Goal: Obtain resource: Download file/media

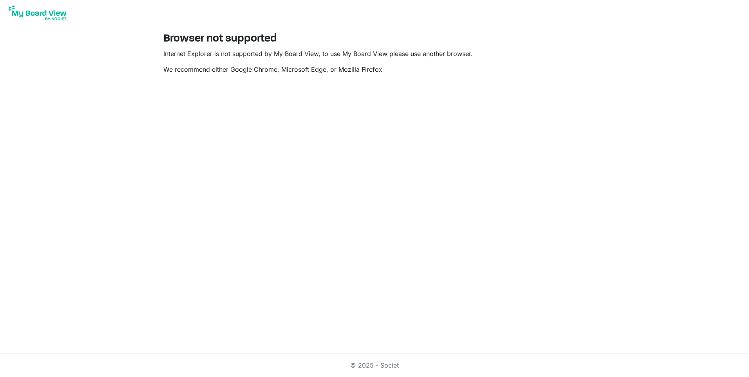
click at [29, 14] on img at bounding box center [37, 13] width 63 height 20
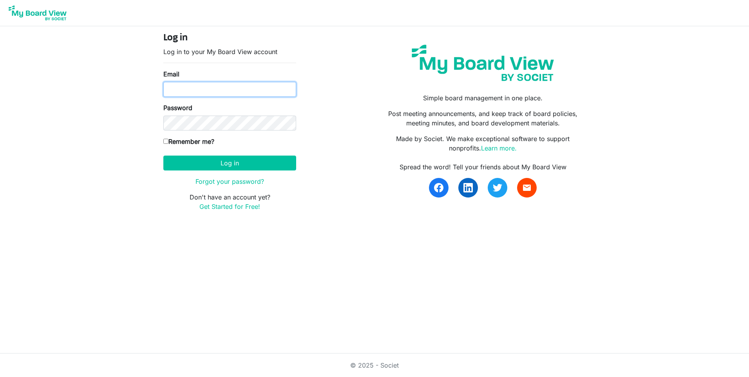
click at [197, 90] on input "Email" at bounding box center [229, 89] width 133 height 15
type input "Tarsam.basi@gmail.com"
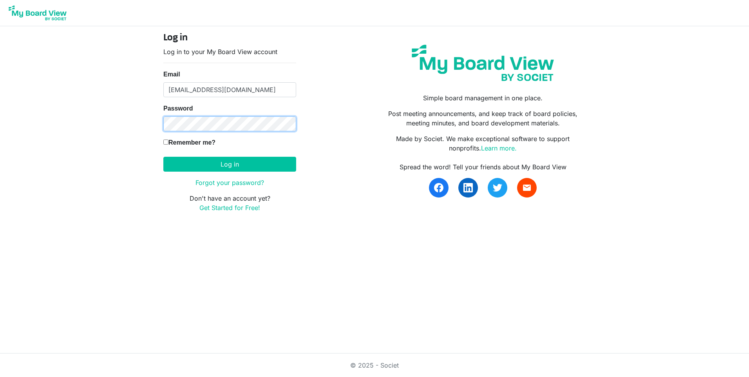
click at [163, 157] on button "Log in" at bounding box center [229, 164] width 133 height 15
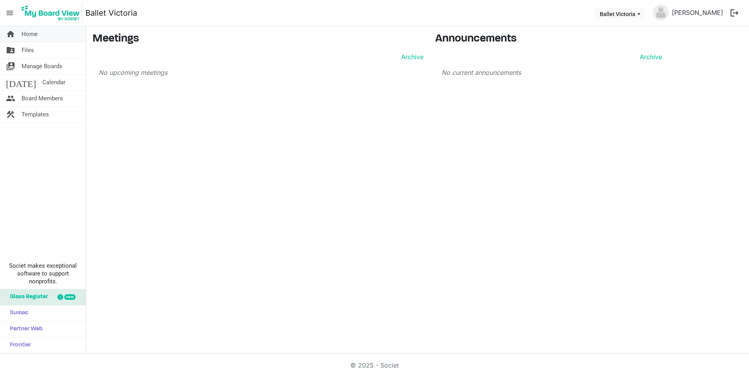
click at [30, 34] on span "Home" at bounding box center [30, 34] width 16 height 16
click at [29, 50] on span "Files" at bounding box center [28, 50] width 13 height 16
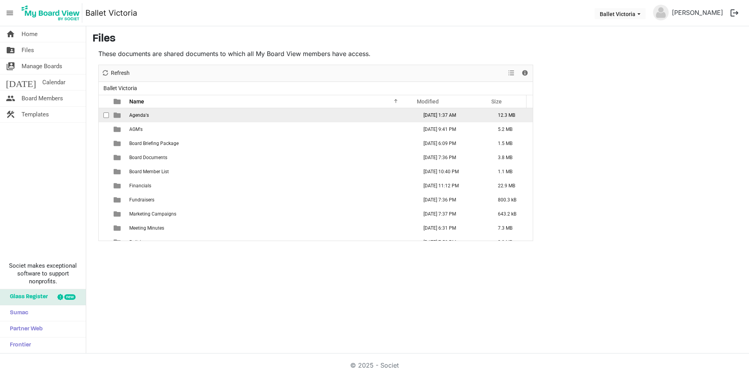
click at [135, 117] on span "Agenda's" at bounding box center [139, 114] width 20 height 5
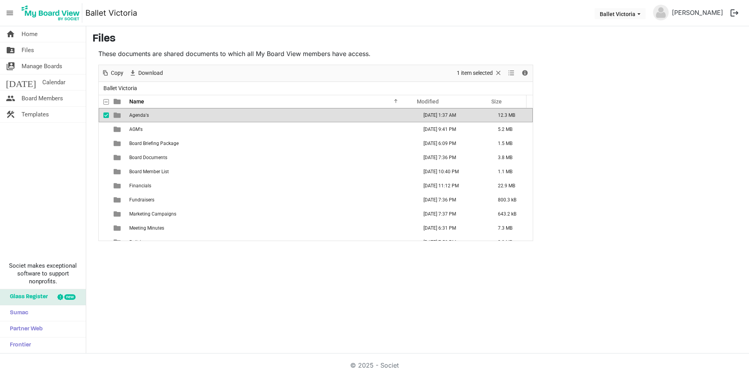
click at [139, 115] on span "Agenda's" at bounding box center [139, 114] width 20 height 5
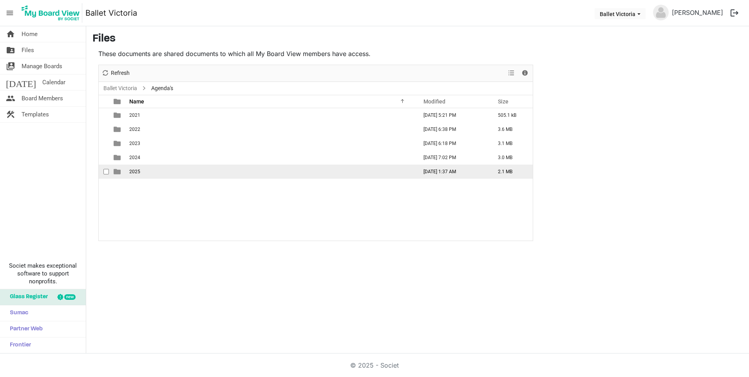
click at [137, 169] on span "2025" at bounding box center [134, 171] width 11 height 5
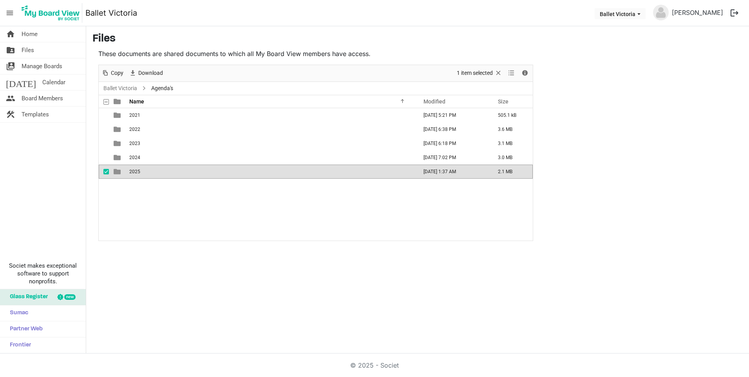
click at [137, 169] on span "2025" at bounding box center [134, 171] width 11 height 5
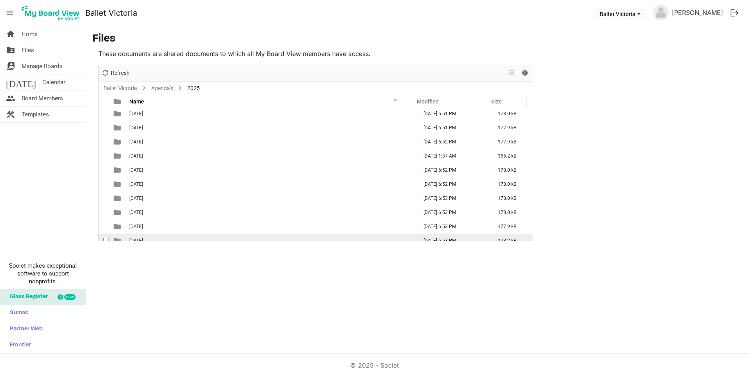
scroll to position [23, 0]
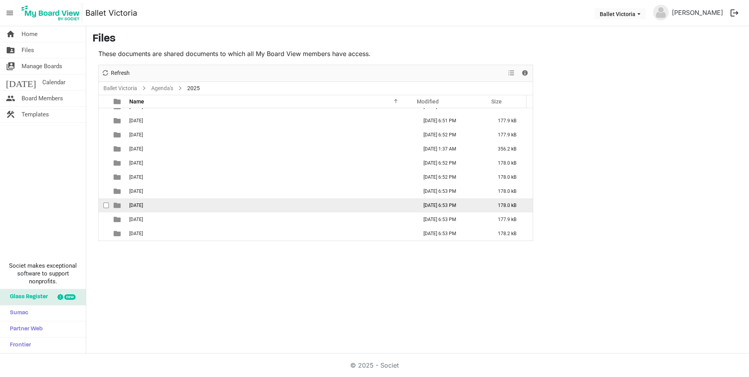
click at [141, 206] on span "[DATE]" at bounding box center [136, 204] width 14 height 5
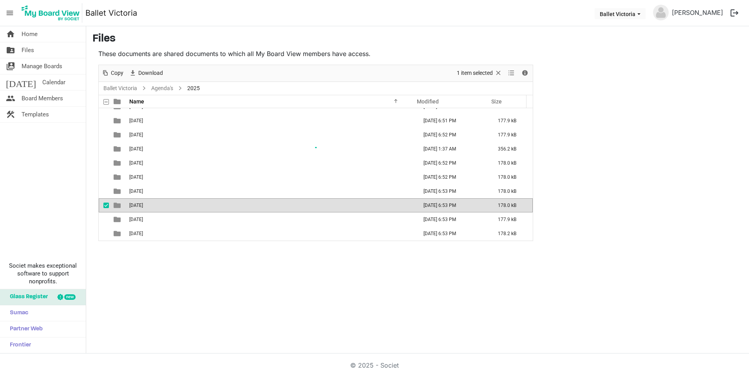
scroll to position [0, 0]
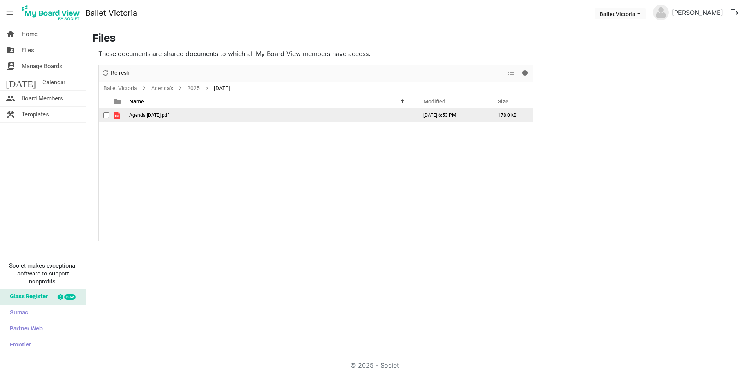
click at [162, 114] on span "Agenda September 30 2025.pdf" at bounding box center [149, 114] width 40 height 5
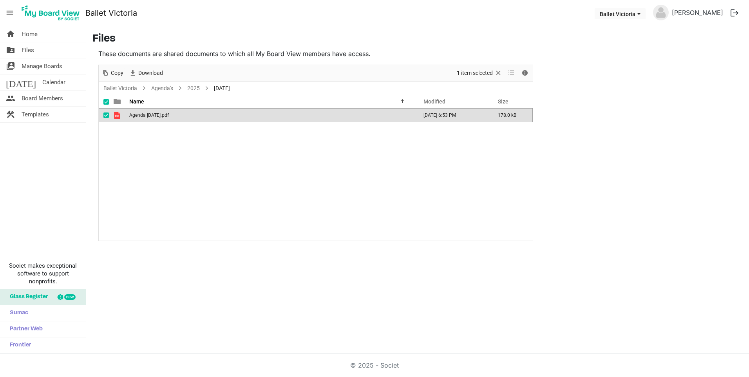
click at [162, 114] on span "Agenda September 30 2025.pdf" at bounding box center [149, 114] width 40 height 5
click at [131, 88] on link "Ballet Victoria" at bounding box center [120, 88] width 37 height 10
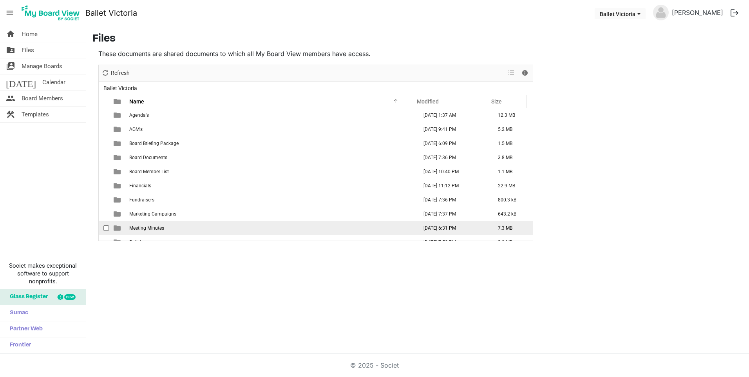
click at [146, 229] on span "Meeting Minutes" at bounding box center [146, 227] width 35 height 5
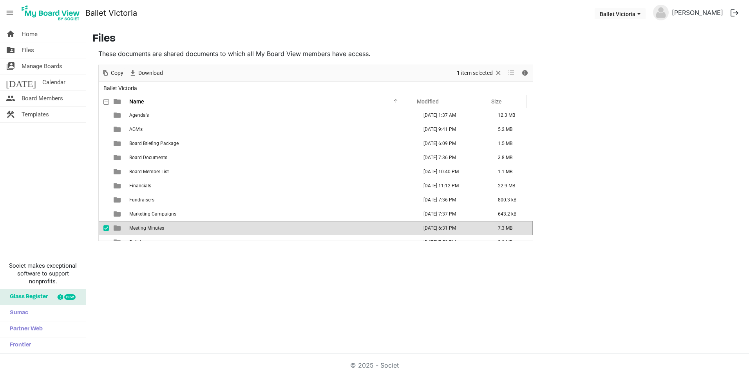
click at [146, 229] on span "Meeting Minutes" at bounding box center [146, 227] width 35 height 5
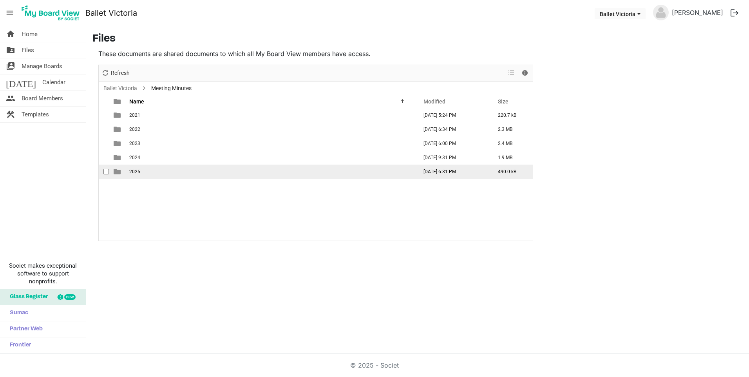
click at [134, 171] on span "2025" at bounding box center [134, 171] width 11 height 5
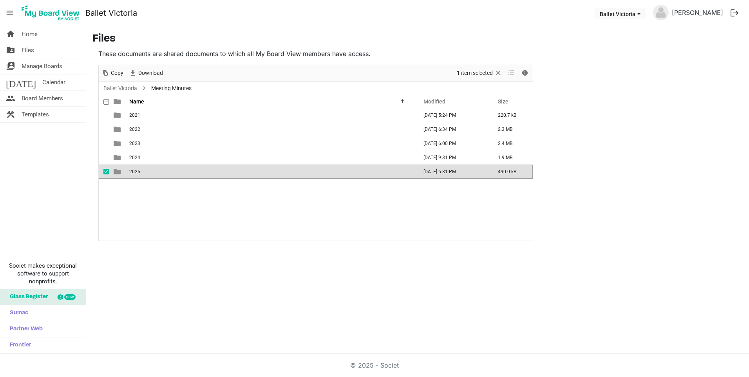
click at [134, 171] on span "2025" at bounding box center [134, 171] width 11 height 5
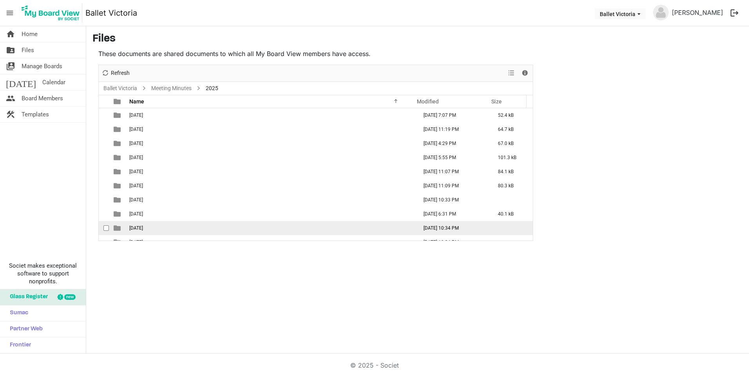
click at [143, 230] on span "09 September" at bounding box center [136, 227] width 14 height 5
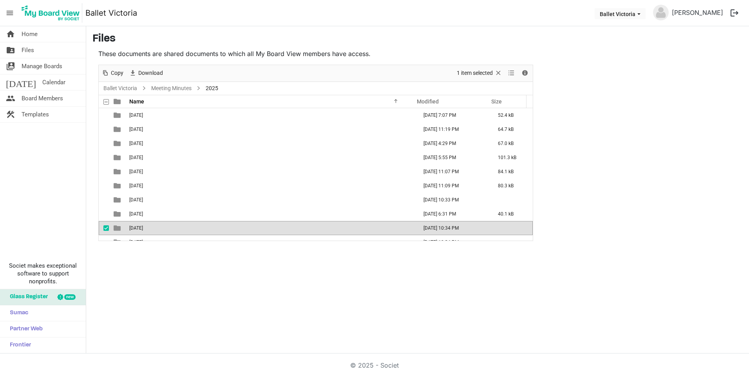
click at [143, 230] on span "09 September" at bounding box center [136, 227] width 14 height 5
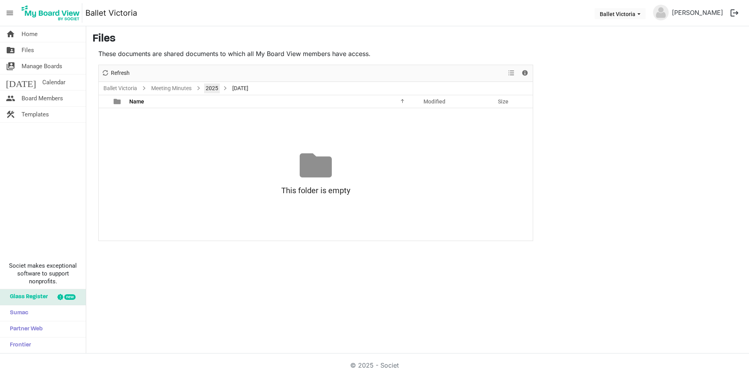
click at [209, 88] on link "2025" at bounding box center [212, 88] width 16 height 10
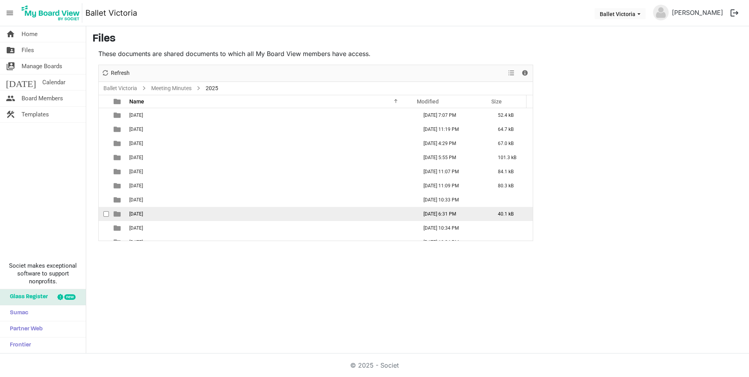
click at [141, 215] on span "08 August" at bounding box center [136, 213] width 14 height 5
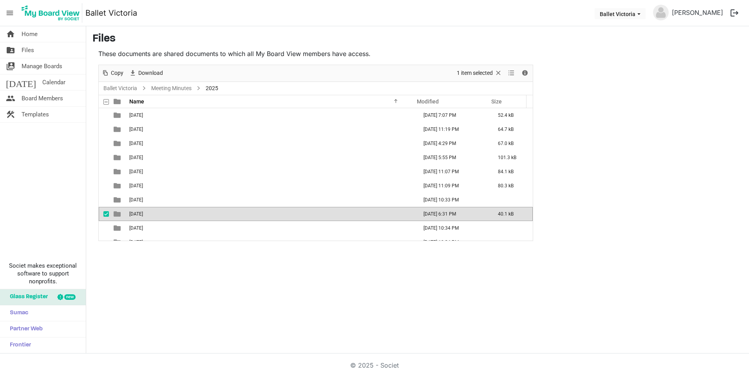
click at [141, 215] on span "08 August" at bounding box center [136, 213] width 14 height 5
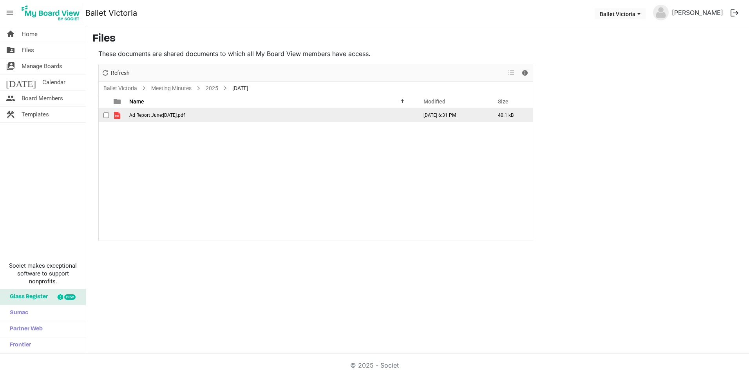
click at [143, 117] on span "Ad Report June:July 2025.pdf" at bounding box center [157, 114] width 56 height 5
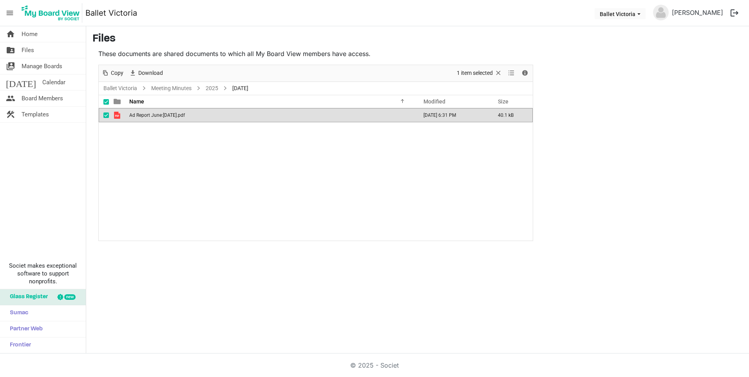
click at [143, 117] on span "Ad Report June:July 2025.pdf" at bounding box center [157, 114] width 56 height 5
click at [157, 117] on span "Ad Report June:July 2025.pdf" at bounding box center [157, 114] width 56 height 5
click at [123, 88] on link "Ballet Victoria" at bounding box center [120, 88] width 37 height 10
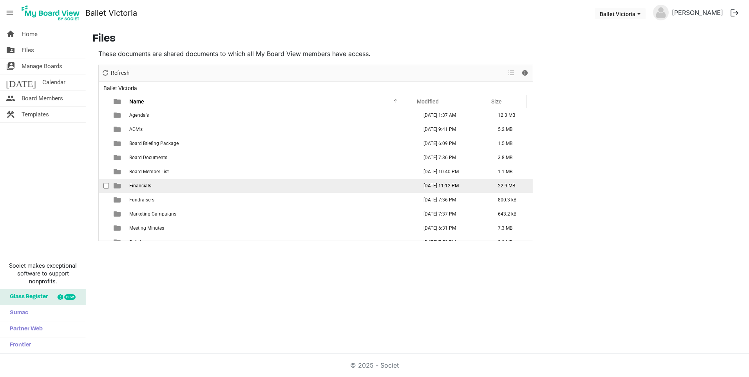
click at [144, 184] on span "Financials" at bounding box center [140, 185] width 22 height 5
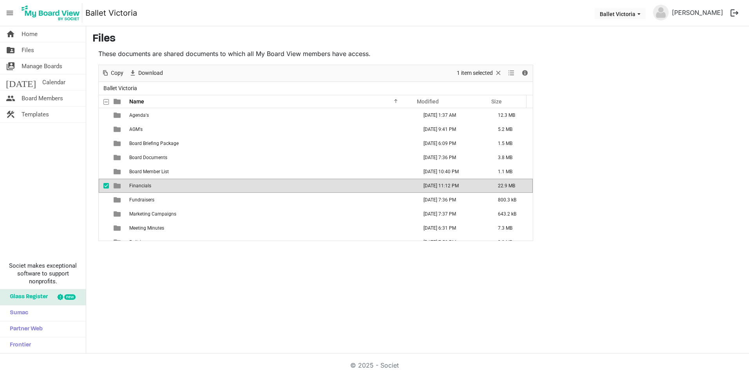
click at [144, 184] on span "Financials" at bounding box center [140, 185] width 22 height 5
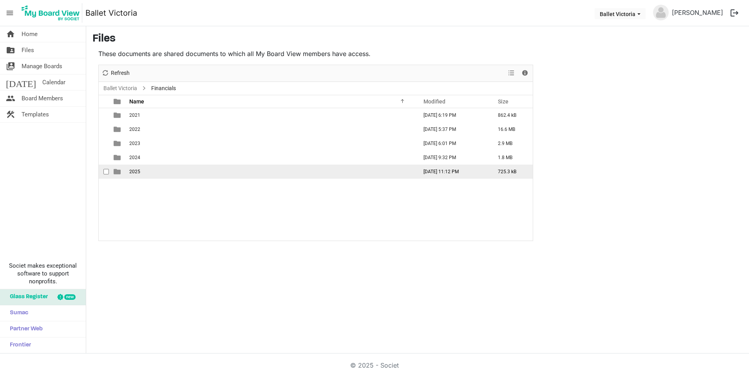
click at [135, 173] on span "2025" at bounding box center [134, 171] width 11 height 5
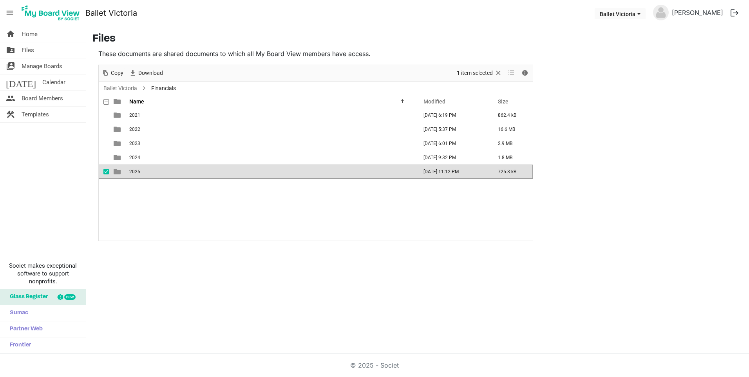
click at [135, 173] on span "2025" at bounding box center [134, 171] width 11 height 5
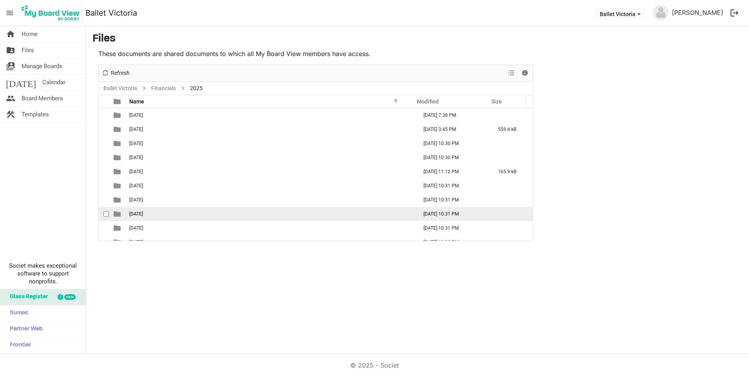
click at [143, 213] on span "08 August" at bounding box center [136, 213] width 14 height 5
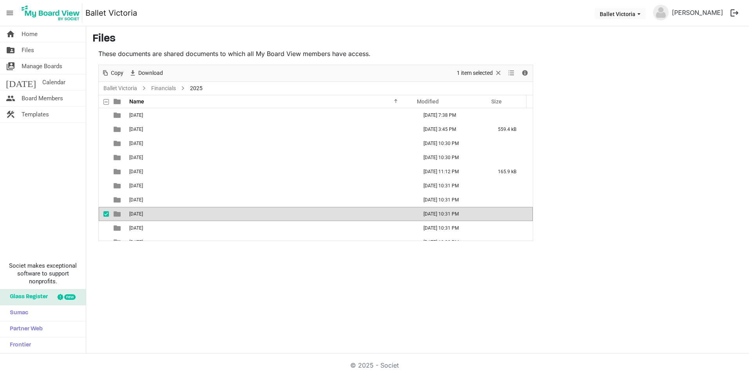
click at [143, 213] on span "08 August" at bounding box center [136, 213] width 14 height 5
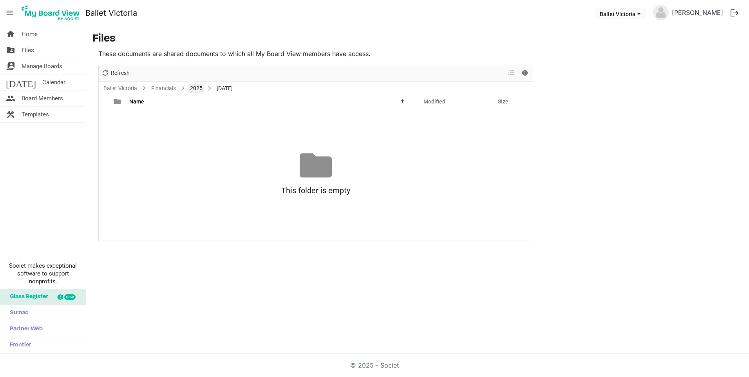
click at [197, 87] on link "2025" at bounding box center [196, 88] width 16 height 10
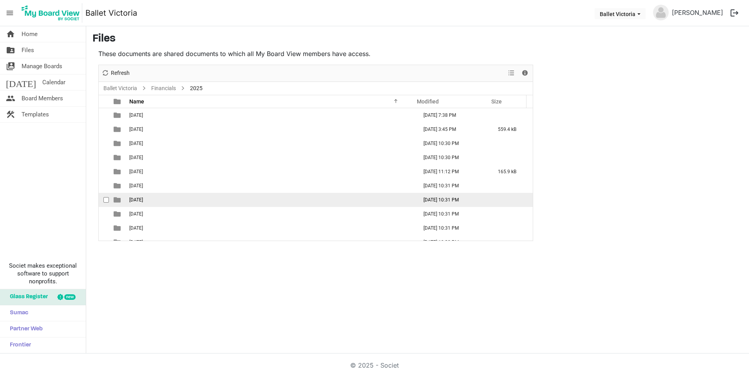
click at [145, 200] on td "07 July" at bounding box center [271, 200] width 288 height 14
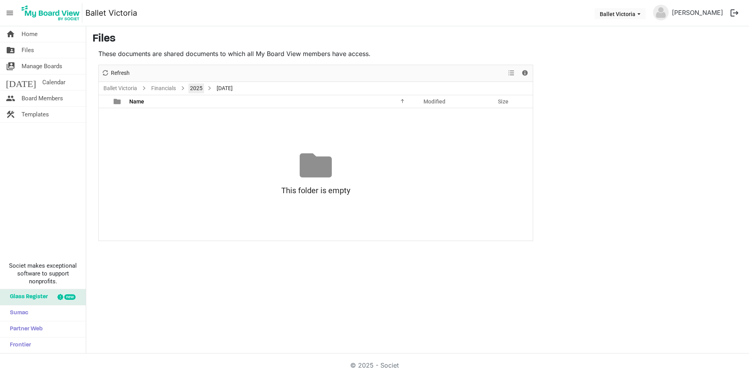
click at [193, 87] on link "2025" at bounding box center [196, 88] width 16 height 10
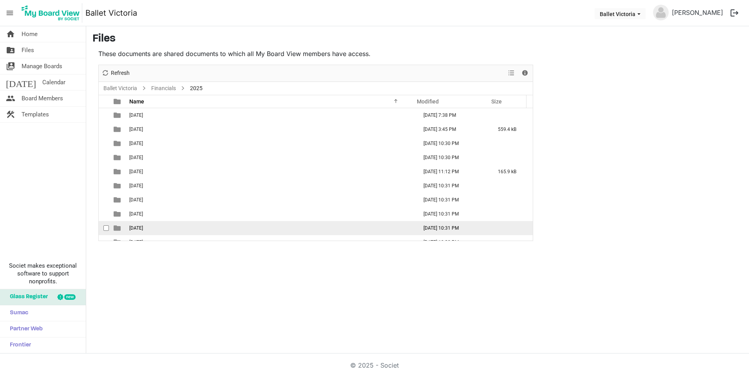
click at [135, 231] on td "09 September" at bounding box center [271, 228] width 288 height 14
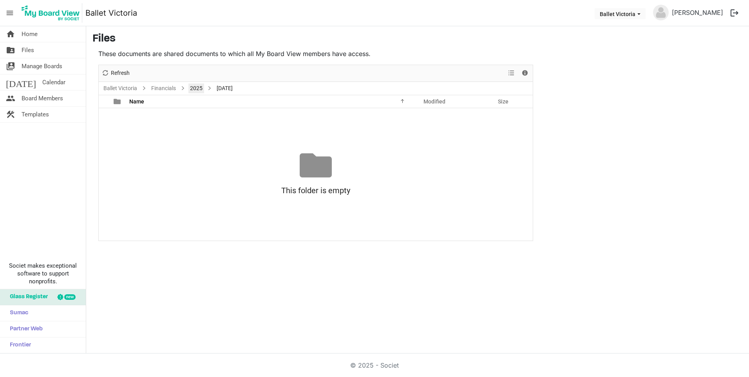
click at [195, 89] on link "2025" at bounding box center [196, 88] width 16 height 10
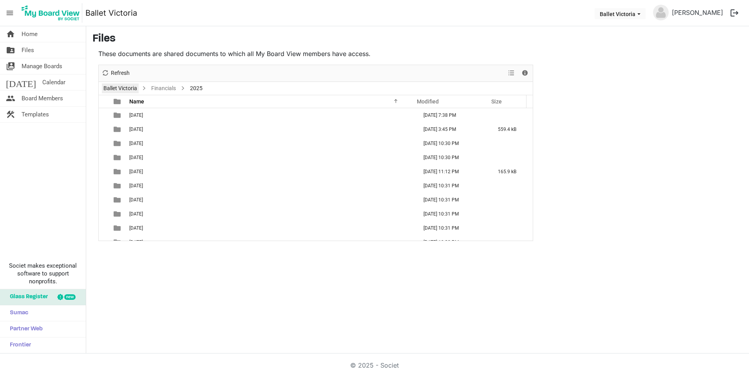
click at [127, 90] on link "Ballet Victoria" at bounding box center [120, 88] width 37 height 10
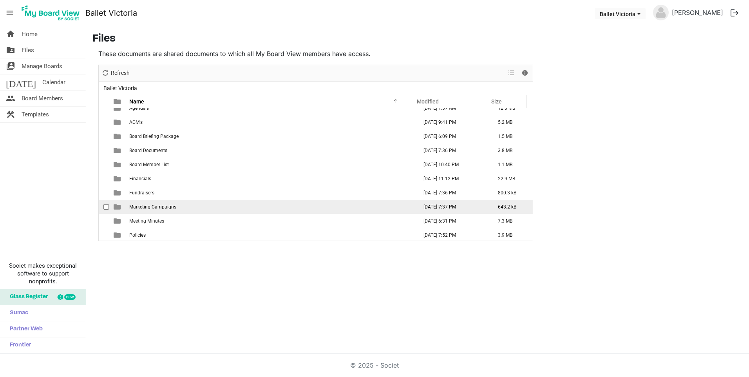
scroll to position [9, 0]
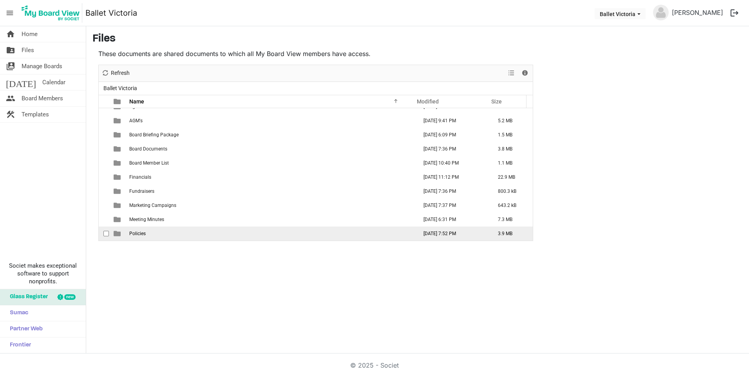
click at [139, 232] on span "Policies" at bounding box center [137, 233] width 16 height 5
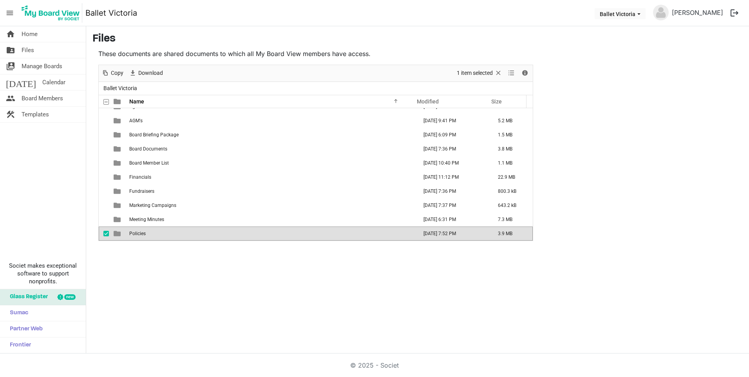
click at [139, 232] on span "Policies" at bounding box center [137, 233] width 16 height 5
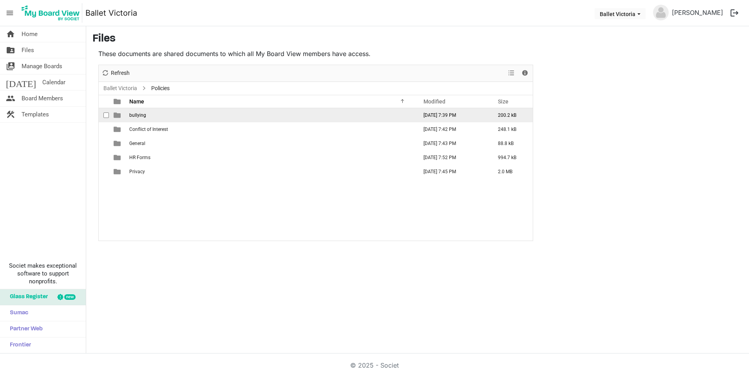
click at [135, 114] on span "bullying" at bounding box center [137, 114] width 17 height 5
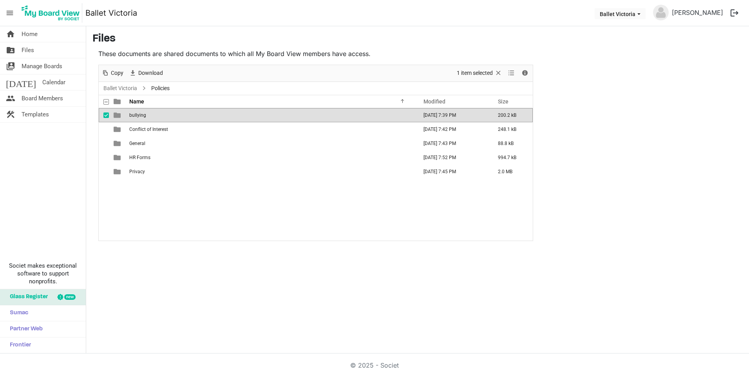
click at [135, 114] on span "bullying" at bounding box center [137, 114] width 17 height 5
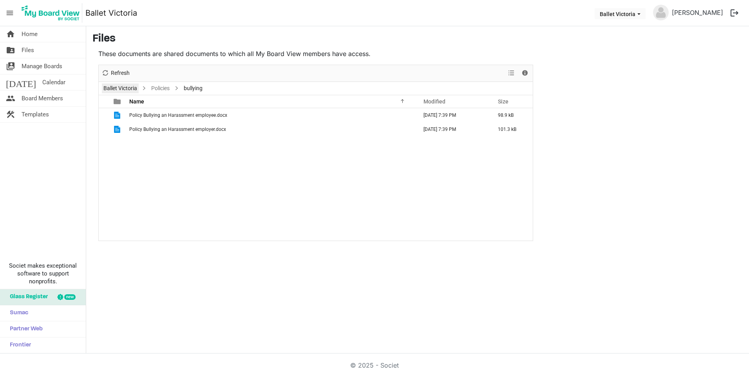
click at [119, 89] on link "Ballet Victoria" at bounding box center [120, 88] width 37 height 10
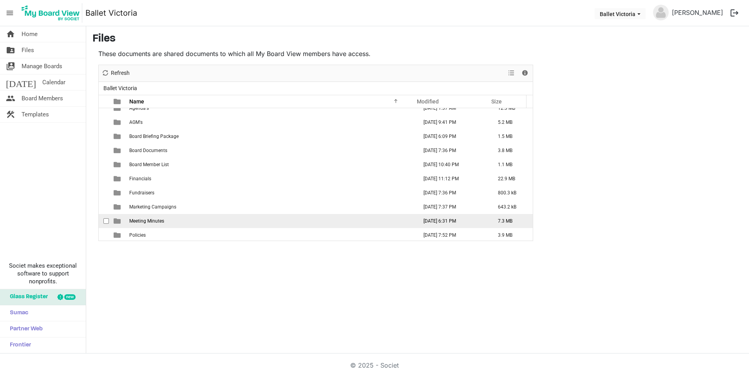
scroll to position [9, 0]
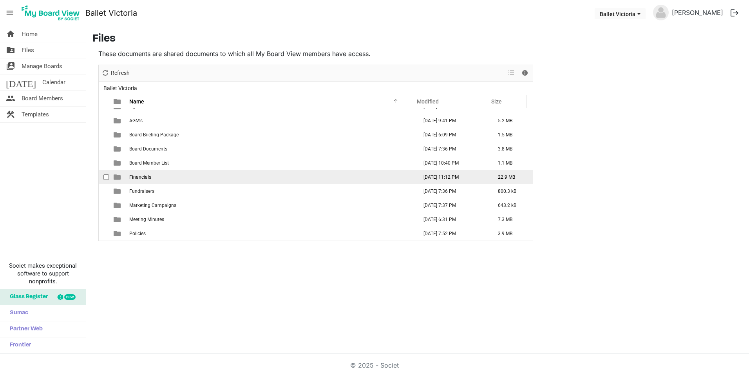
click at [143, 177] on span "Financials" at bounding box center [140, 176] width 22 height 5
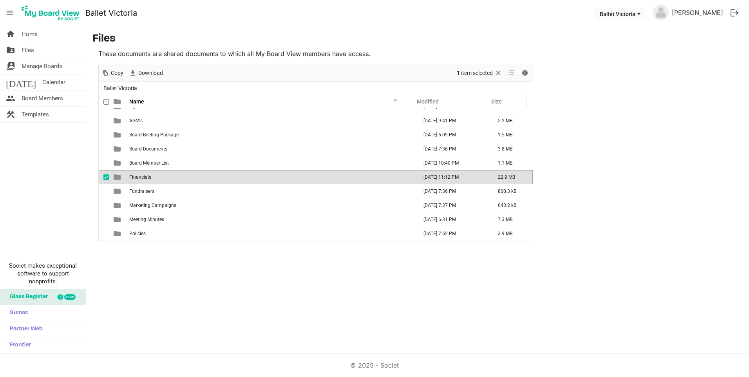
click at [143, 177] on span "Financials" at bounding box center [140, 176] width 22 height 5
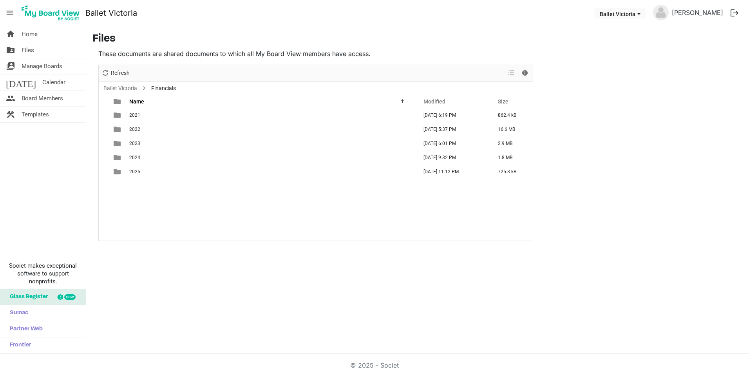
scroll to position [0, 0]
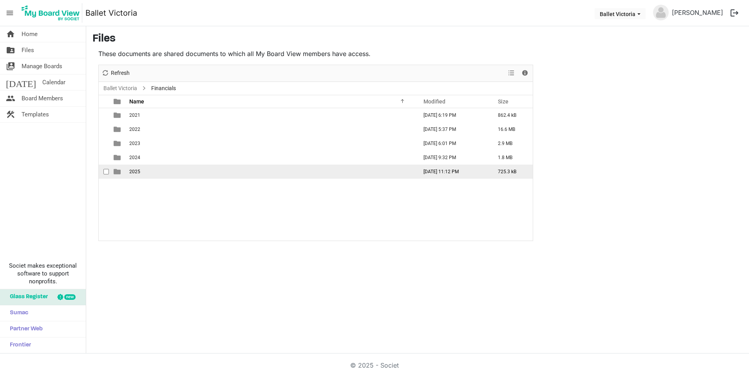
click at [143, 176] on td "2025" at bounding box center [271, 171] width 288 height 14
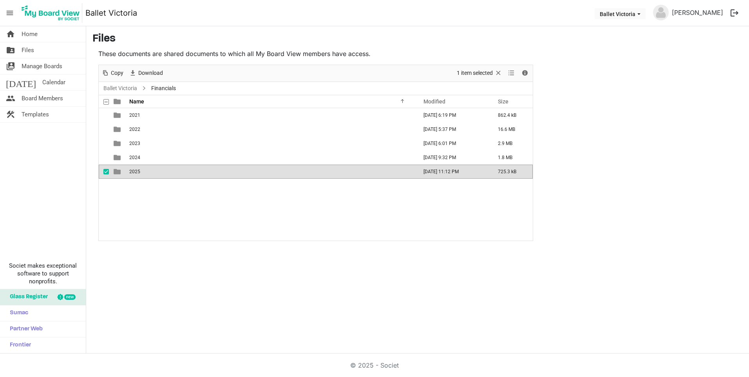
click at [143, 176] on td "2025" at bounding box center [271, 171] width 288 height 14
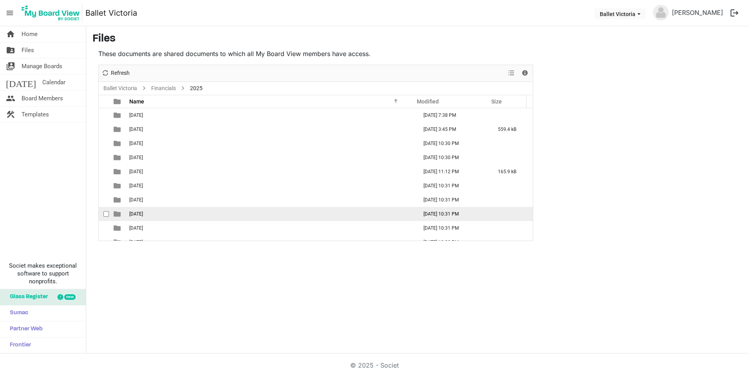
click at [135, 216] on span "08 August" at bounding box center [136, 213] width 14 height 5
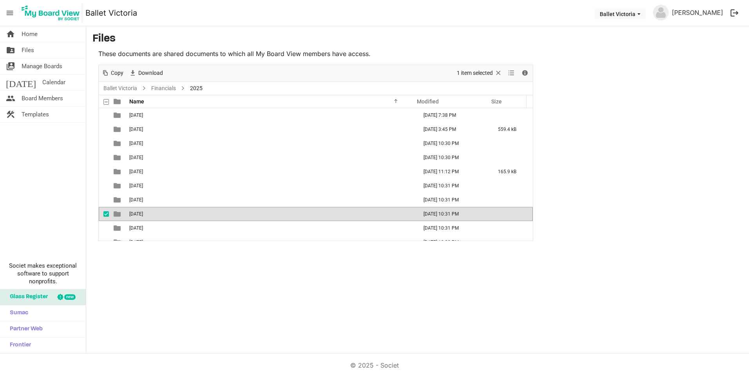
click at [135, 216] on span "08 August" at bounding box center [136, 213] width 14 height 5
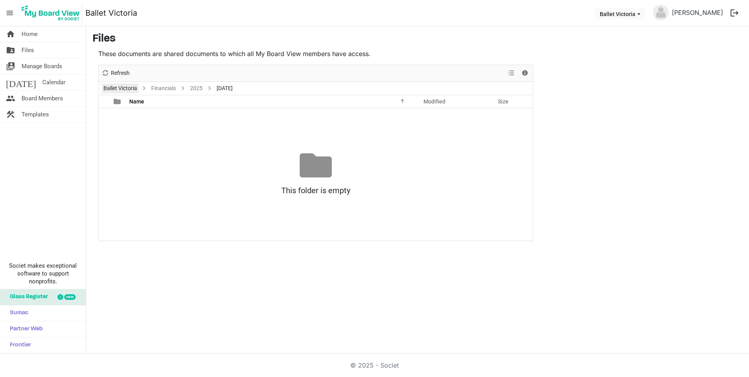
click at [108, 87] on link "Ballet Victoria" at bounding box center [120, 88] width 37 height 10
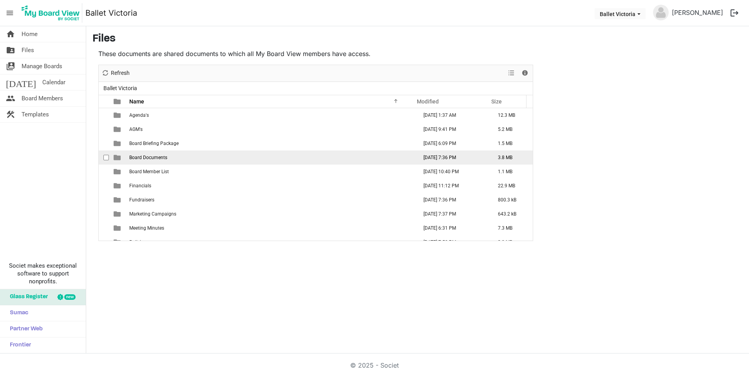
click at [157, 158] on span "Board Documents" at bounding box center [148, 157] width 38 height 5
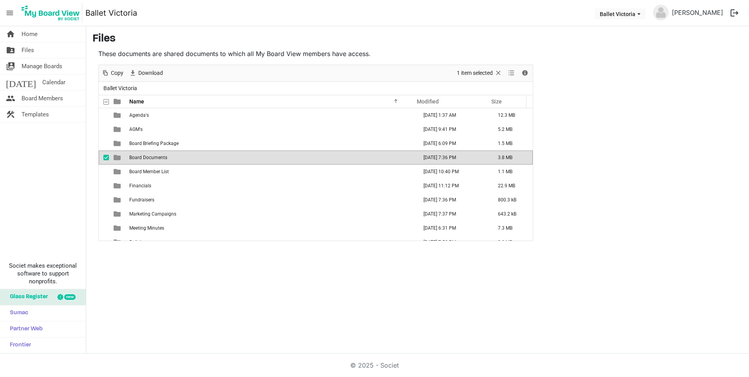
click at [157, 158] on span "Board Documents" at bounding box center [148, 157] width 38 height 5
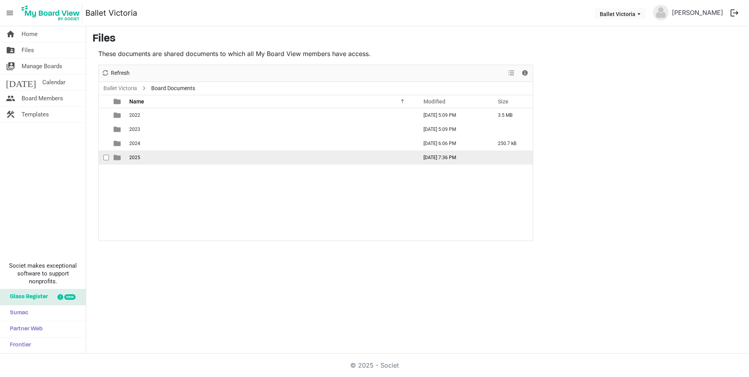
click at [135, 159] on span "2025" at bounding box center [134, 157] width 11 height 5
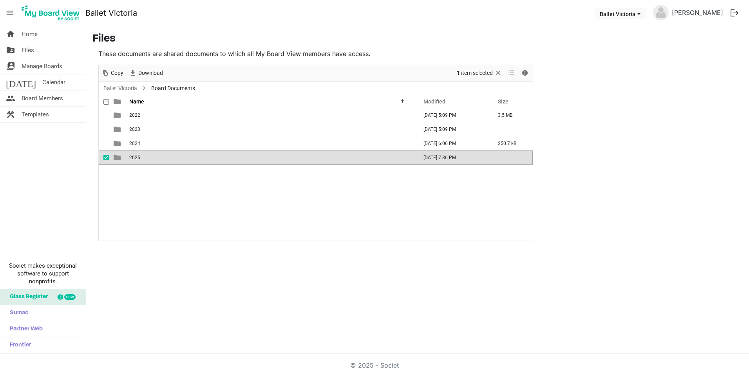
click at [135, 159] on span "2025" at bounding box center [134, 157] width 11 height 5
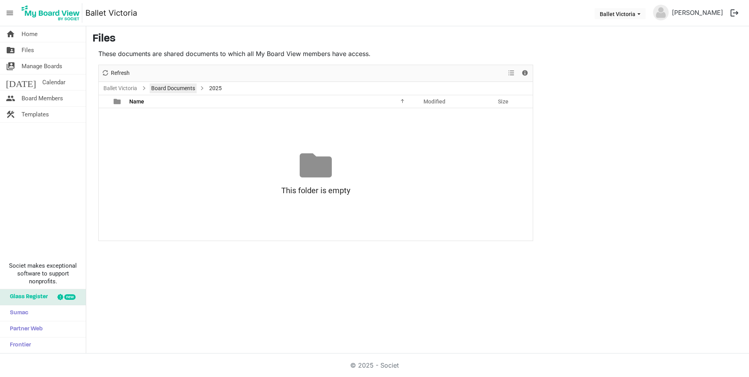
click at [170, 88] on link "Board Documents" at bounding box center [173, 88] width 47 height 10
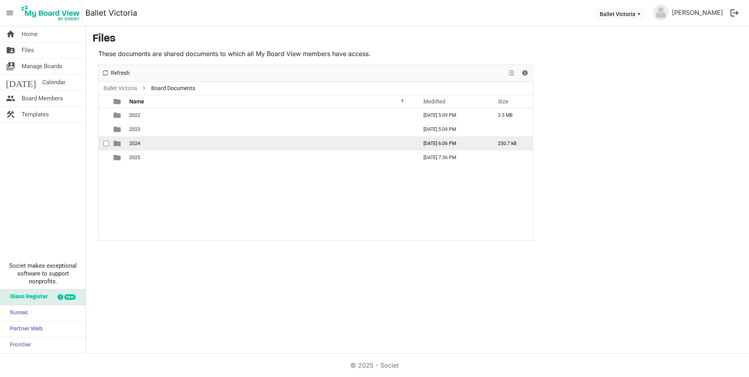
click at [132, 143] on span "2024" at bounding box center [134, 143] width 11 height 5
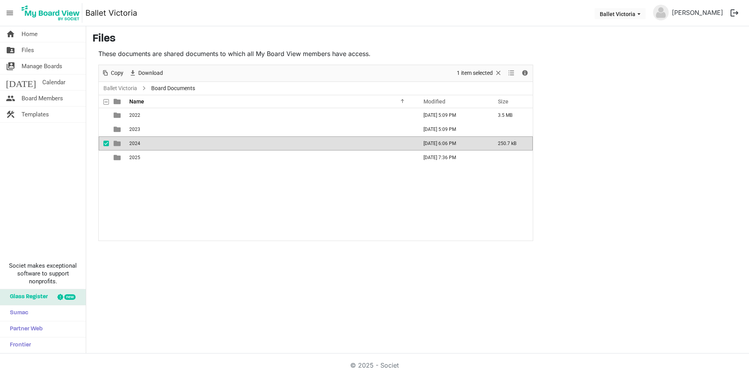
click at [132, 143] on span "2024" at bounding box center [134, 143] width 11 height 5
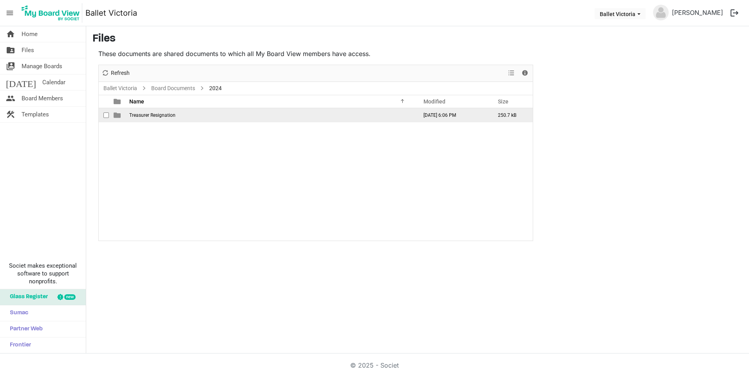
click at [146, 115] on span "Treasurer Resignation" at bounding box center [152, 114] width 46 height 5
click at [149, 116] on span "2024-02-04 Ballet Victoria.pdf" at bounding box center [169, 114] width 80 height 5
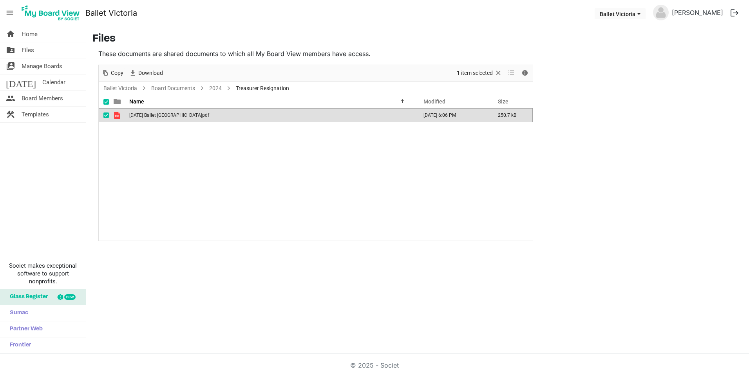
click at [149, 116] on span "2024-02-04 Ballet Victoria.pdf" at bounding box center [169, 114] width 80 height 5
click at [131, 88] on link "Ballet Victoria" at bounding box center [120, 88] width 37 height 10
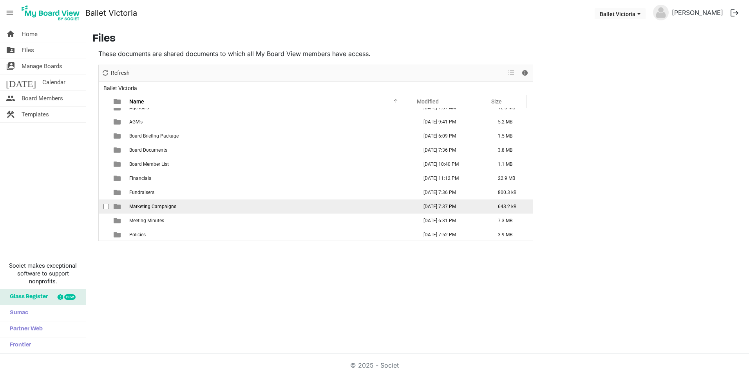
scroll to position [9, 0]
